Goal: Check status: Check status

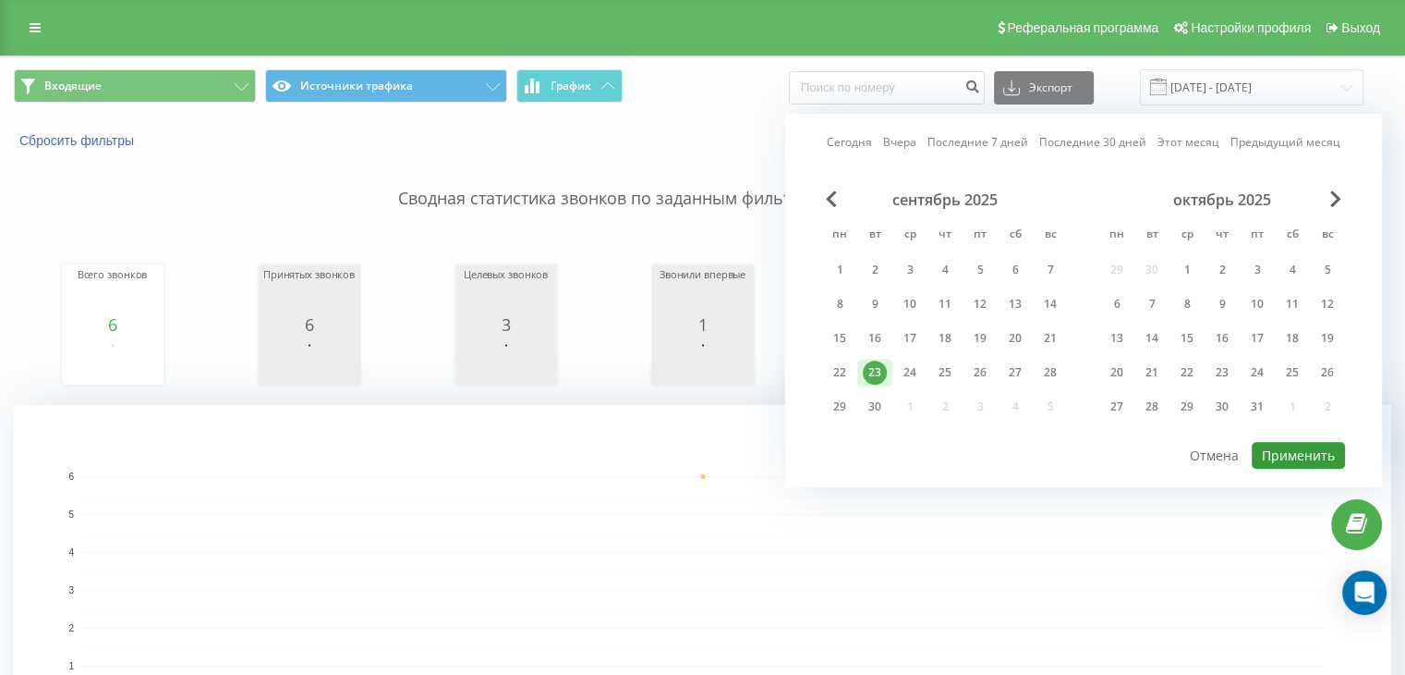
click at [1309, 453] on button "Применить" at bounding box center [1298, 455] width 93 height 27
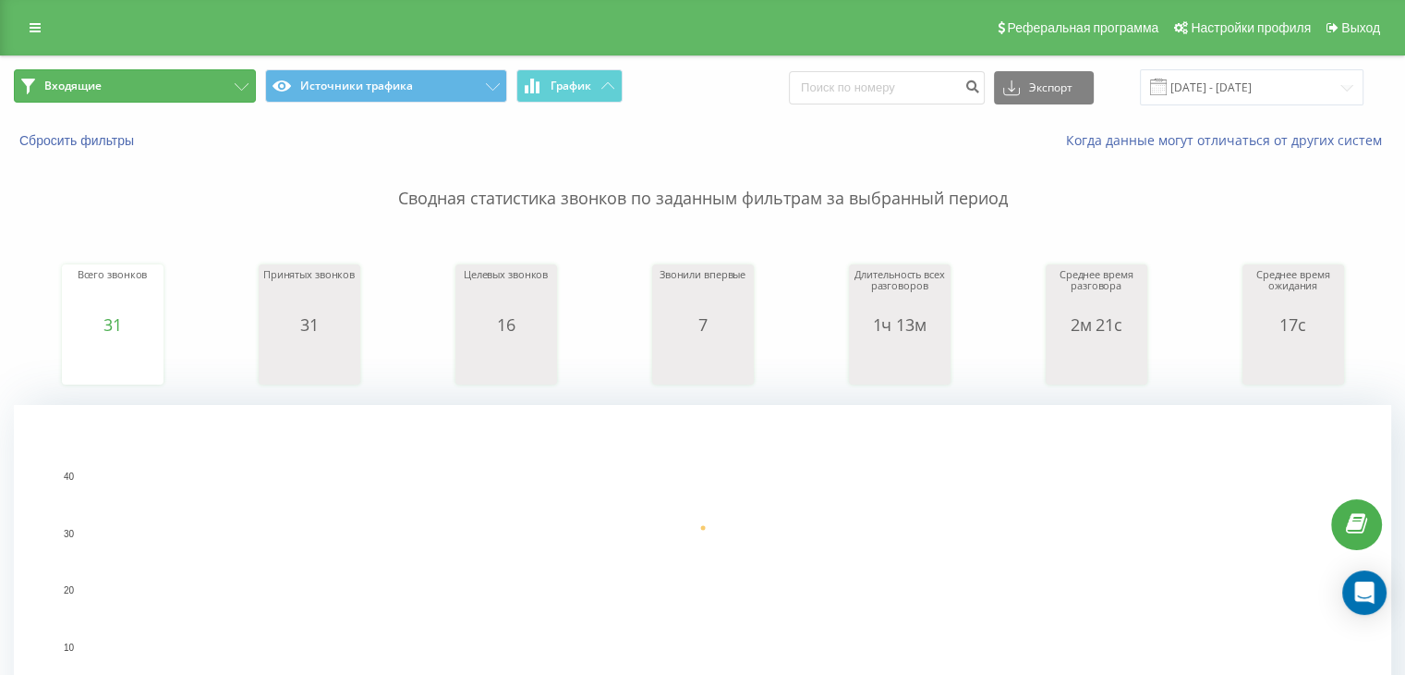
click at [218, 85] on button "Входящие" at bounding box center [135, 85] width 242 height 33
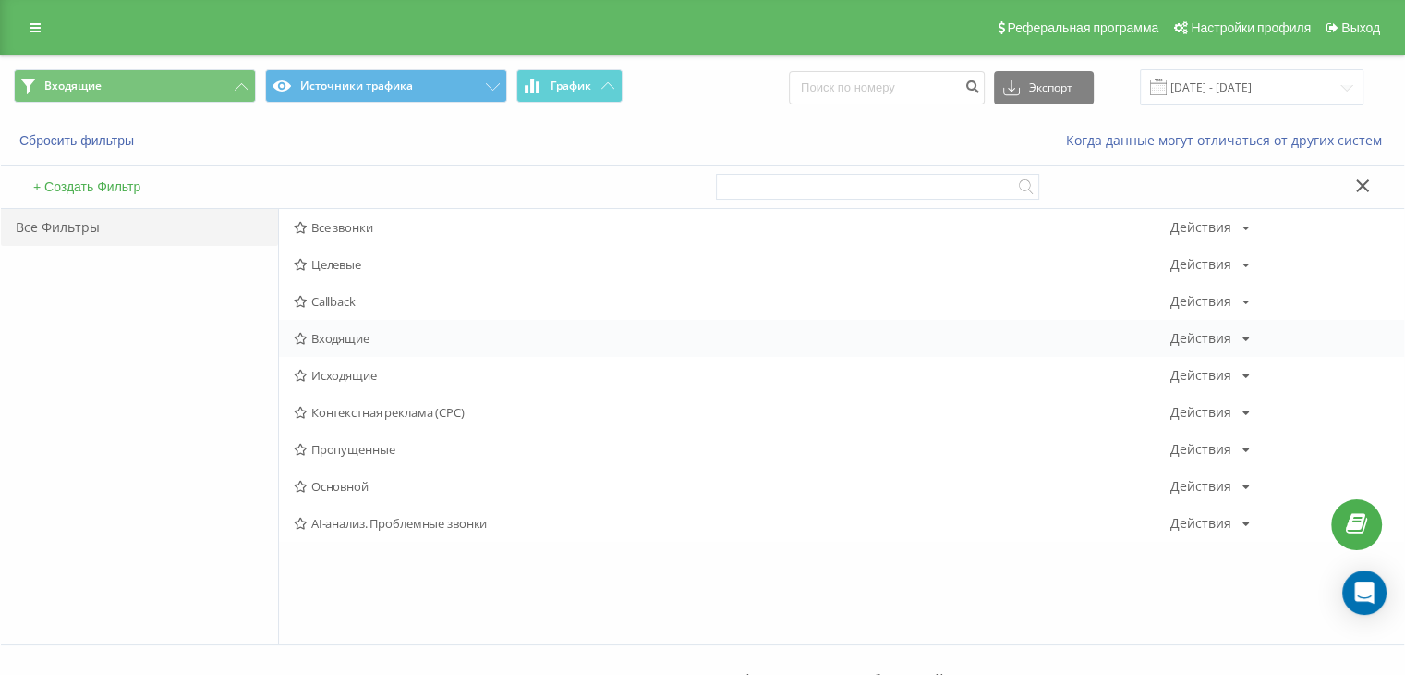
click at [362, 336] on span "Входящие" at bounding box center [732, 338] width 877 height 13
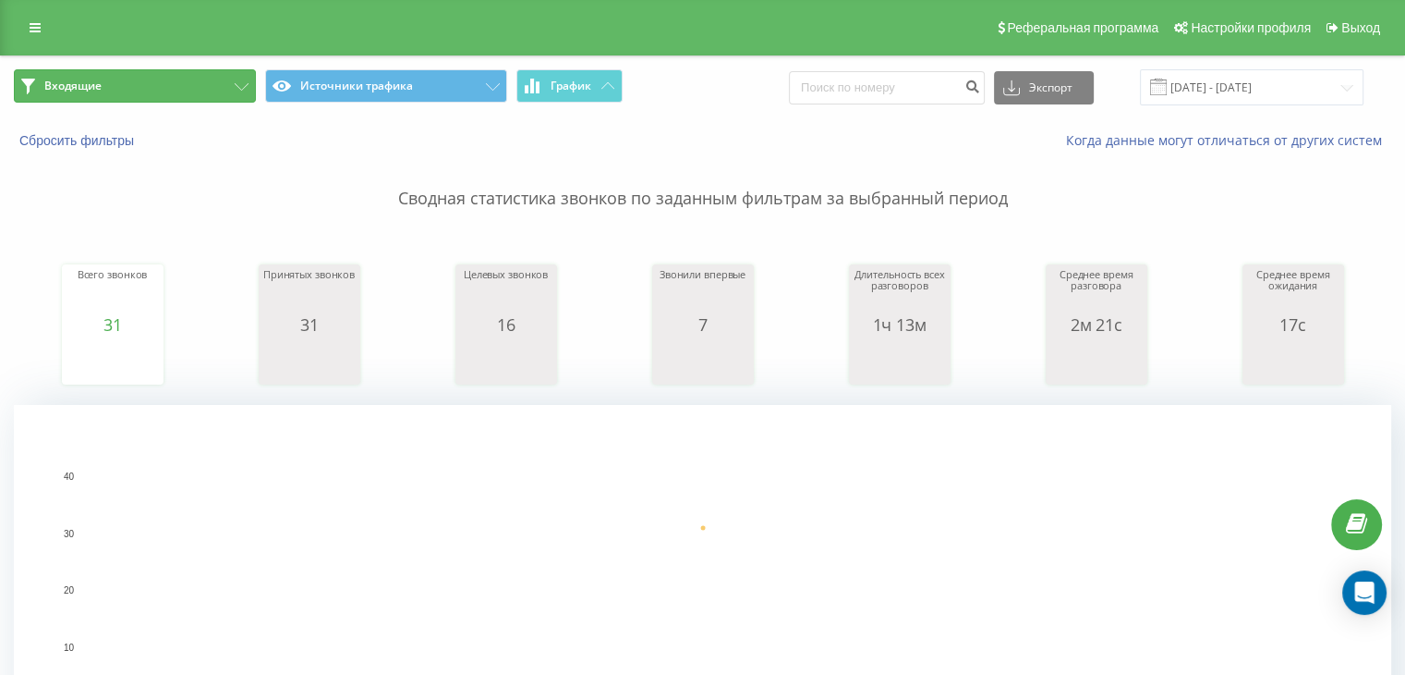
click at [235, 97] on button "Входящие" at bounding box center [135, 85] width 242 height 33
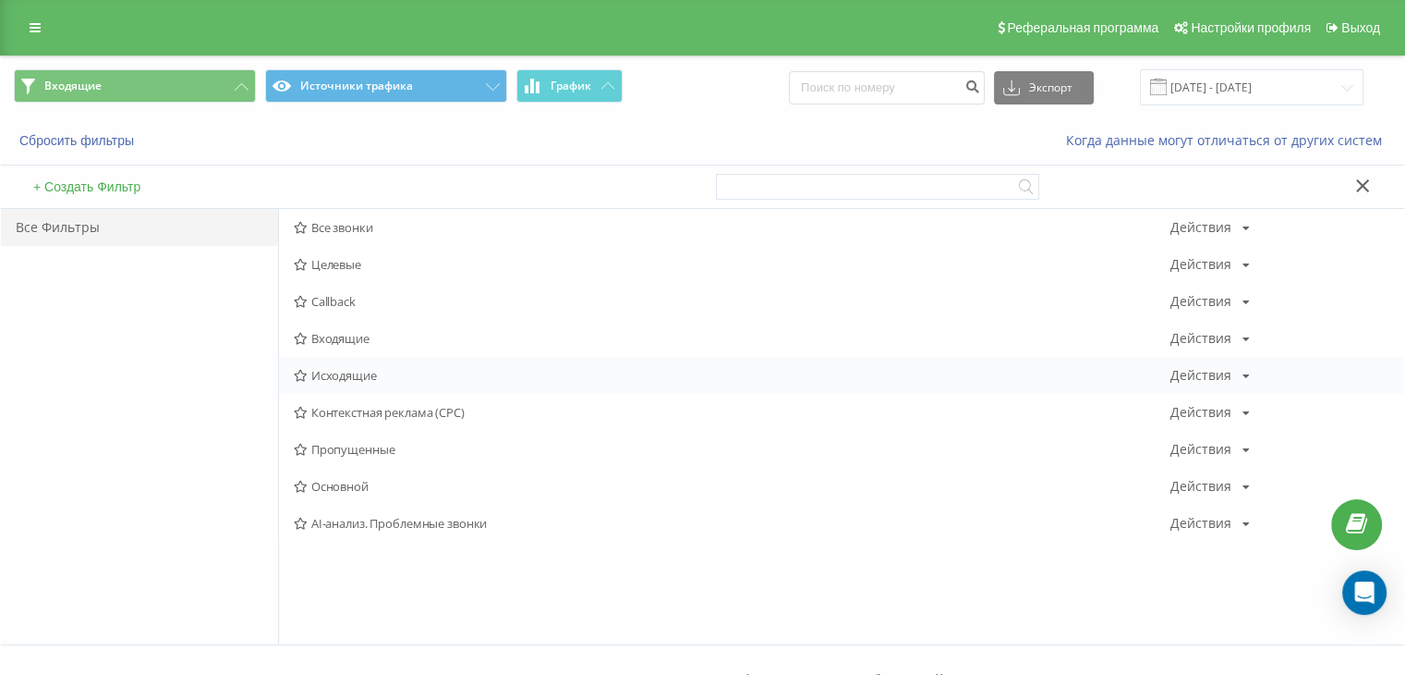
click at [350, 385] on div "Исходящие Действия Редактировать Копировать Удалить По умолчанию Поделиться" at bounding box center [841, 375] width 1125 height 37
click at [344, 369] on span "Исходящие" at bounding box center [732, 375] width 877 height 13
